Goal: Information Seeking & Learning: Learn about a topic

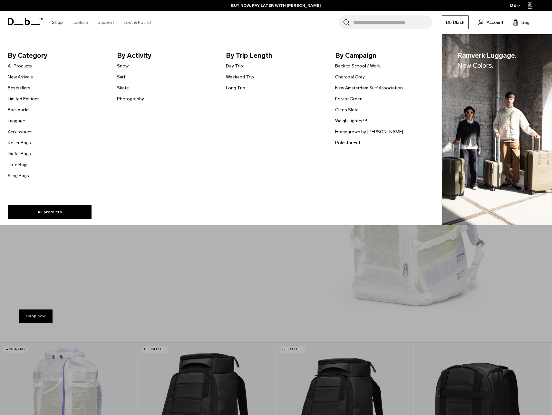
click at [241, 84] on link "Long Trip" at bounding box center [235, 87] width 19 height 7
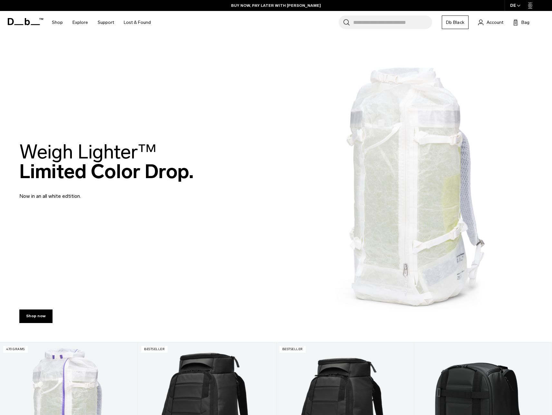
click at [105, 149] on span "Weigh Lighter™" at bounding box center [87, 152] width 137 height 24
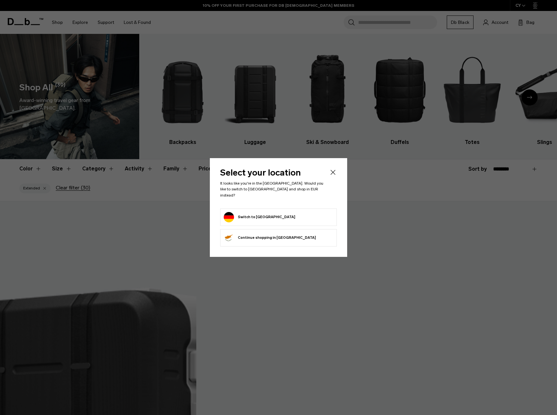
click at [335, 173] on icon "Close" at bounding box center [333, 172] width 8 height 8
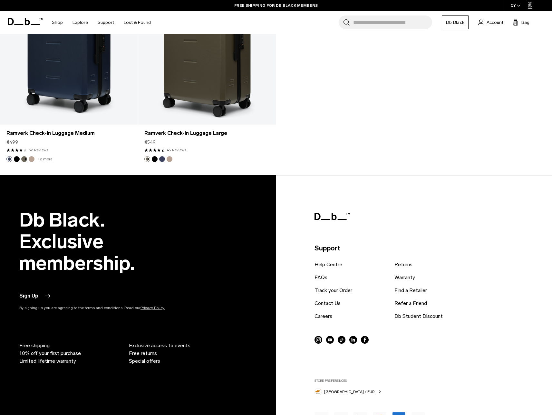
scroll to position [1169, 0]
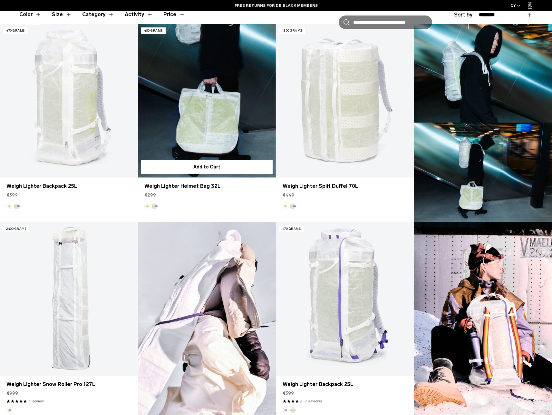
scroll to position [203, 0]
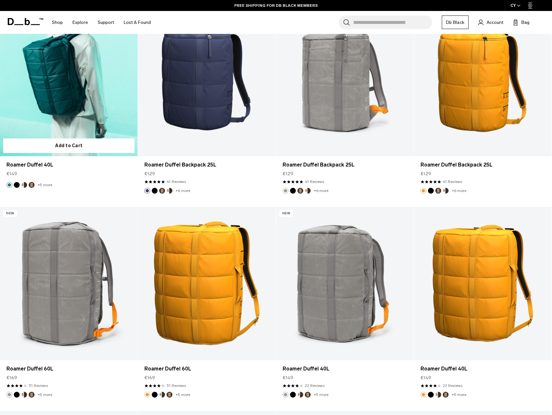
scroll to position [1696, 0]
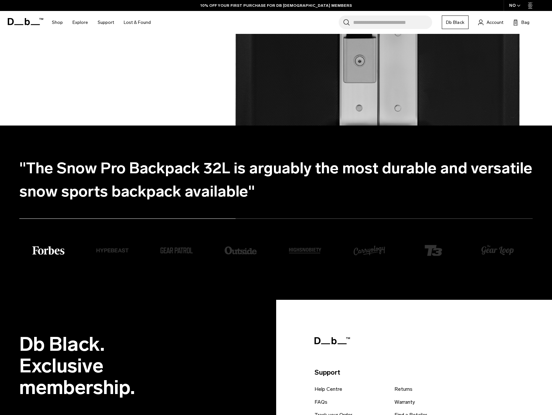
scroll to position [1381, 0]
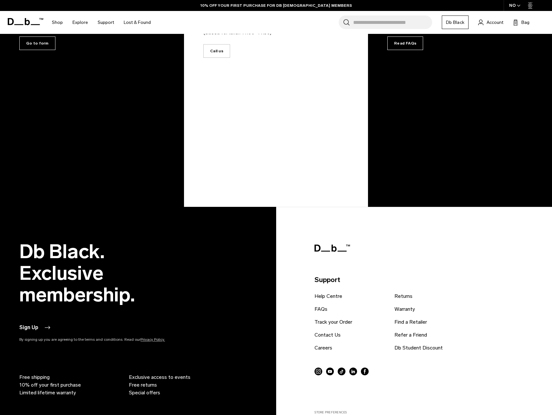
scroll to position [202, 0]
